Goal: Information Seeking & Learning: Learn about a topic

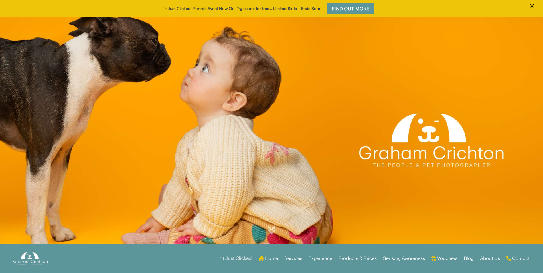
click at [238, 257] on strong "‘It Just Clicked’" at bounding box center [236, 259] width 32 height 4
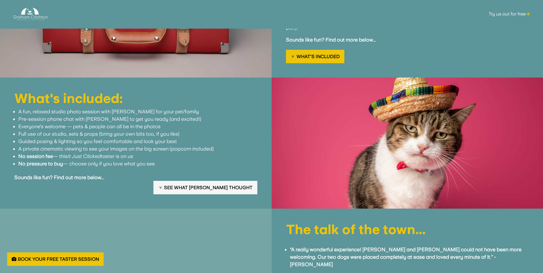
click at [215, 181] on link "See what [PERSON_NAME] thought" at bounding box center [205, 187] width 104 height 13
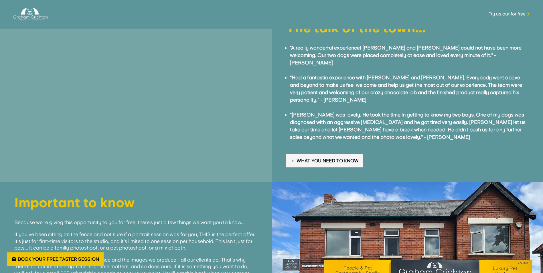
click at [338, 154] on link "What you need to know" at bounding box center [324, 160] width 77 height 13
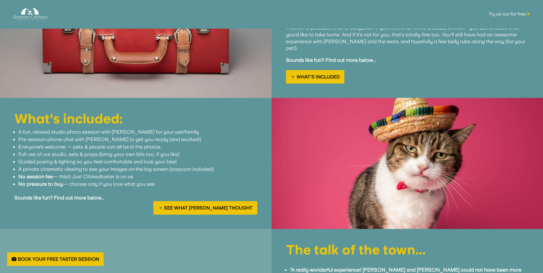
scroll to position [483, 0]
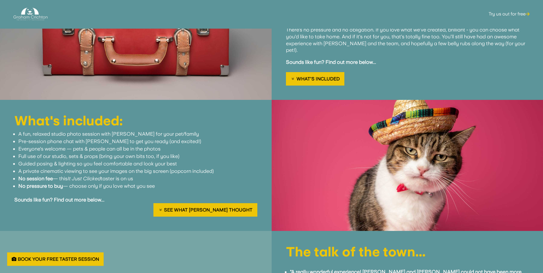
click at [23, 12] on img at bounding box center [30, 14] width 34 height 16
